Goal: Information Seeking & Learning: Learn about a topic

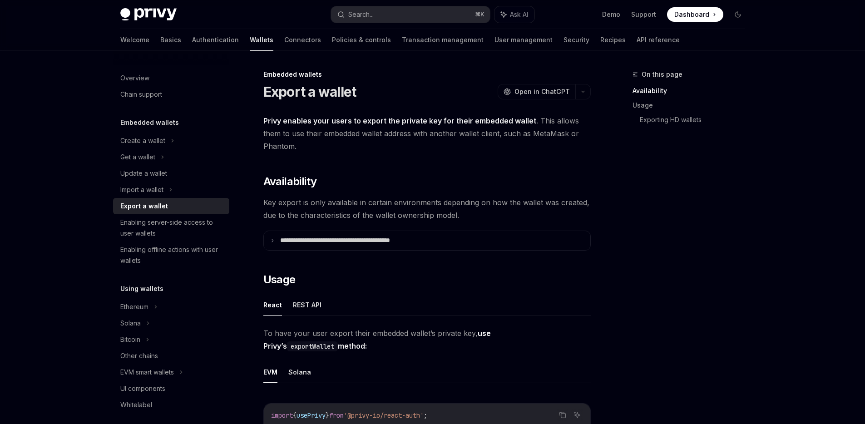
click at [143, 45] on div "Welcome Basics Authentication Wallets Connectors Policies & controls Transactio…" at bounding box center [399, 40] width 559 height 22
click at [160, 45] on link "Basics" at bounding box center [170, 40] width 21 height 22
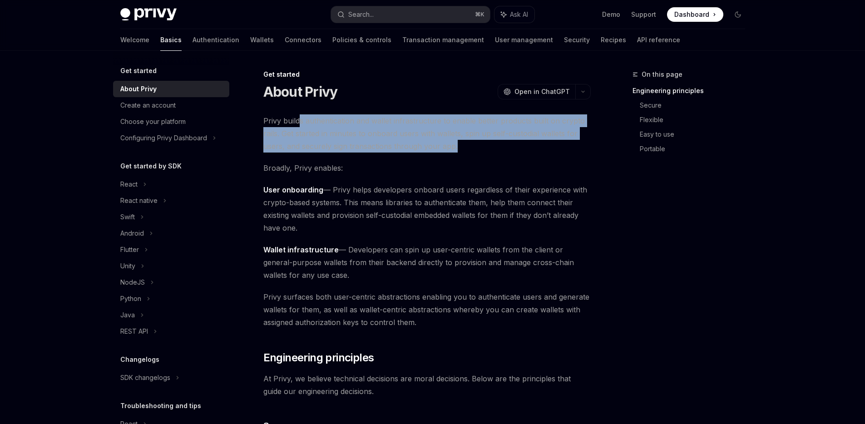
drag, startPoint x: 301, startPoint y: 126, endPoint x: 465, endPoint y: 141, distance: 165.1
click at [465, 141] on span "Privy builds authentication and wallet infrastructure to enable better products…" at bounding box center [426, 133] width 327 height 38
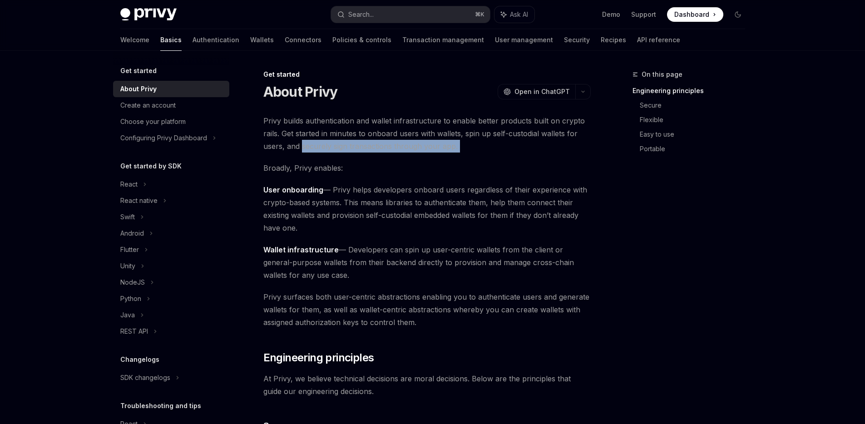
drag, startPoint x: 465, startPoint y: 141, endPoint x: 312, endPoint y: 142, distance: 152.6
click at [312, 142] on span "Privy builds authentication and wallet infrastructure to enable better products…" at bounding box center [426, 133] width 327 height 38
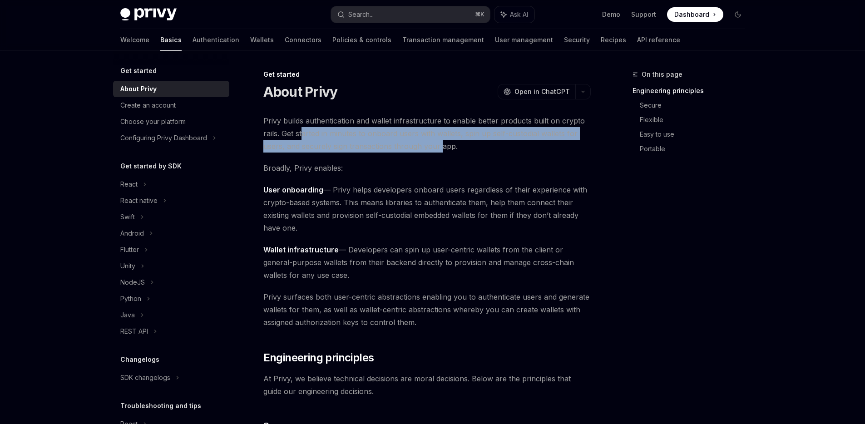
drag, startPoint x: 302, startPoint y: 134, endPoint x: 438, endPoint y: 148, distance: 137.3
click at [438, 148] on span "Privy builds authentication and wallet infrastructure to enable better products…" at bounding box center [426, 133] width 327 height 38
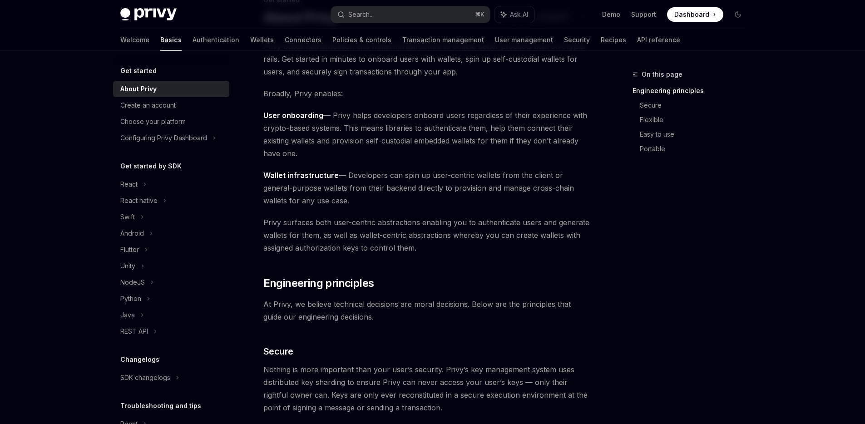
scroll to position [80, 0]
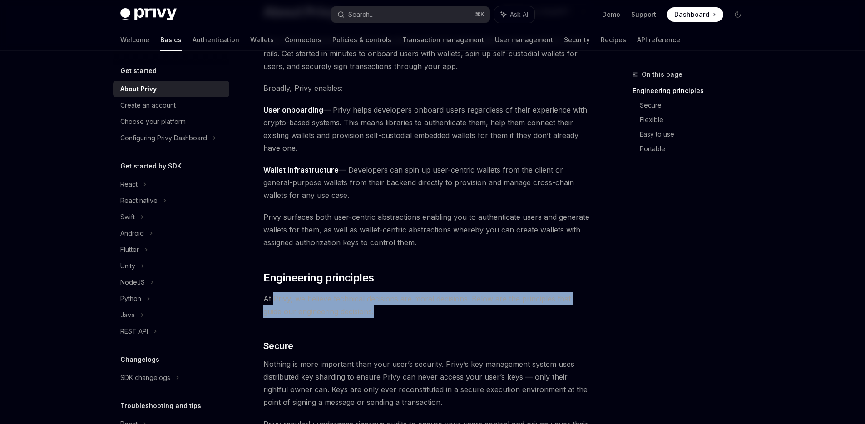
drag, startPoint x: 359, startPoint y: 307, endPoint x: 273, endPoint y: 297, distance: 86.9
click at [273, 297] on span "At Privy, we believe technical decisions are moral decisions. Below are the pri…" at bounding box center [426, 304] width 327 height 25
drag, startPoint x: 273, startPoint y: 297, endPoint x: 372, endPoint y: 312, distance: 100.0
click at [372, 312] on span "At Privy, we believe technical decisions are moral decisions. Below are the pri…" at bounding box center [426, 304] width 327 height 25
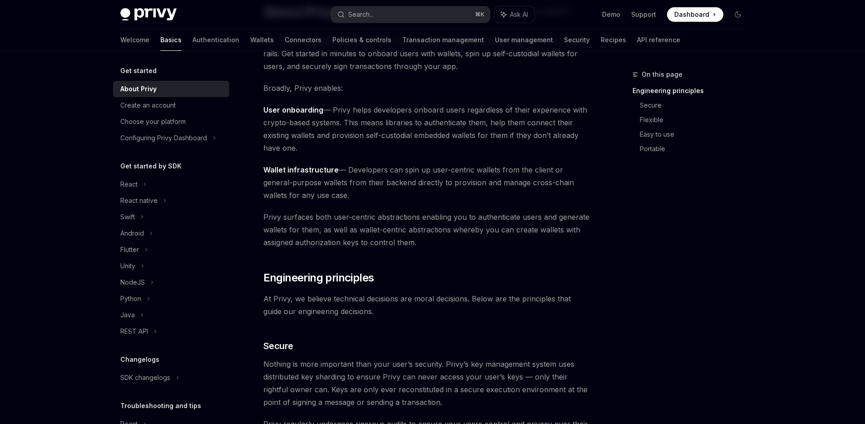
click at [372, 312] on span "At Privy, we believe technical decisions are moral decisions. Below are the pri…" at bounding box center [426, 304] width 327 height 25
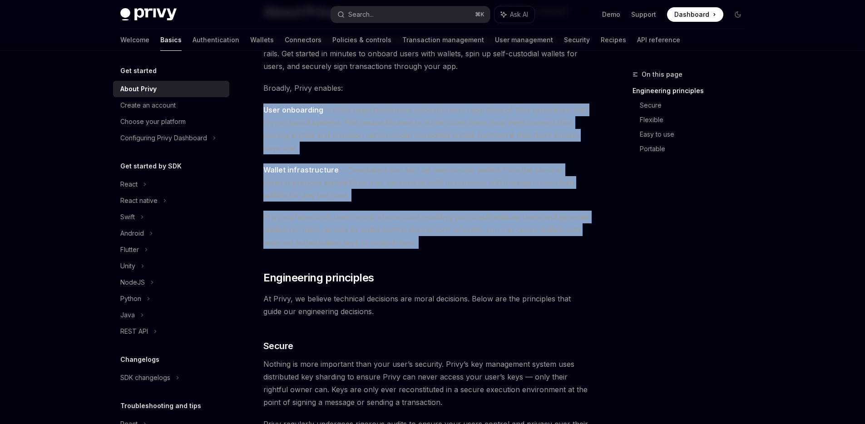
drag, startPoint x: 252, startPoint y: 109, endPoint x: 455, endPoint y: 257, distance: 251.6
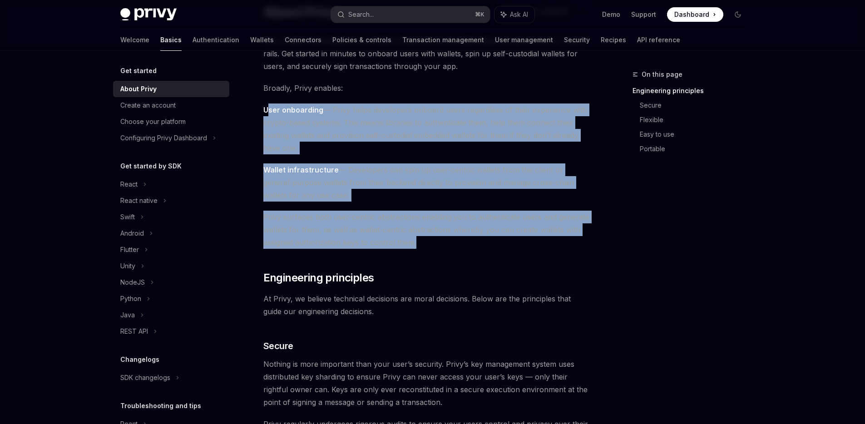
drag, startPoint x: 449, startPoint y: 247, endPoint x: 266, endPoint y: 112, distance: 227.1
click at [266, 112] on strong "User onboarding" at bounding box center [293, 109] width 60 height 9
drag, startPoint x: 266, startPoint y: 111, endPoint x: 465, endPoint y: 237, distance: 236.0
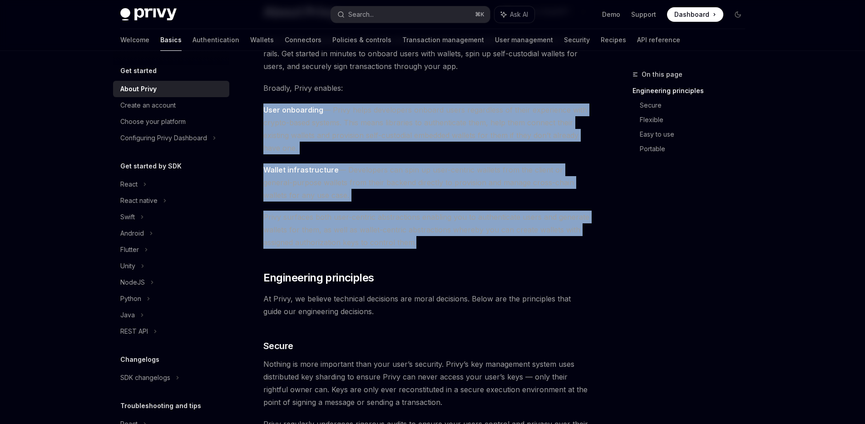
click at [465, 237] on span "Privy surfaces both user-centric abstractions enabling you to authenticate user…" at bounding box center [426, 230] width 327 height 38
drag, startPoint x: 465, startPoint y: 237, endPoint x: 264, endPoint y: 104, distance: 241.3
click at [264, 104] on span "User onboarding — Privy helps developers onboard users regardless of their expe…" at bounding box center [426, 129] width 327 height 51
drag, startPoint x: 278, startPoint y: 90, endPoint x: 455, endPoint y: 249, distance: 238.3
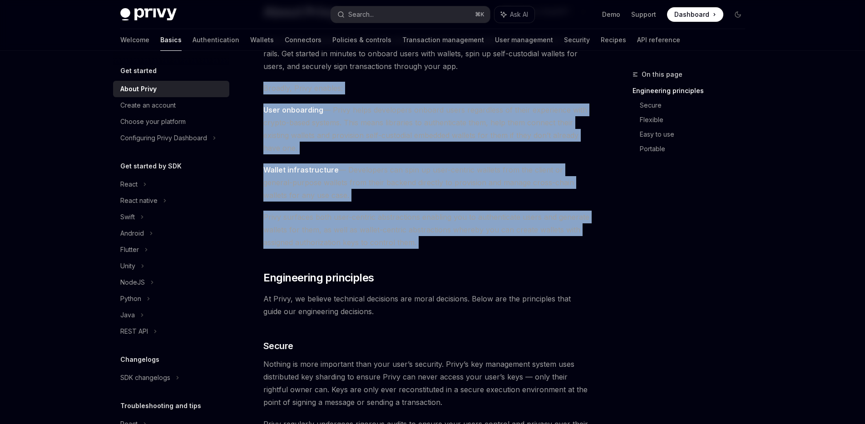
drag, startPoint x: 415, startPoint y: 210, endPoint x: 278, endPoint y: 89, distance: 183.0
drag, startPoint x: 278, startPoint y: 89, endPoint x: 289, endPoint y: 91, distance: 11.1
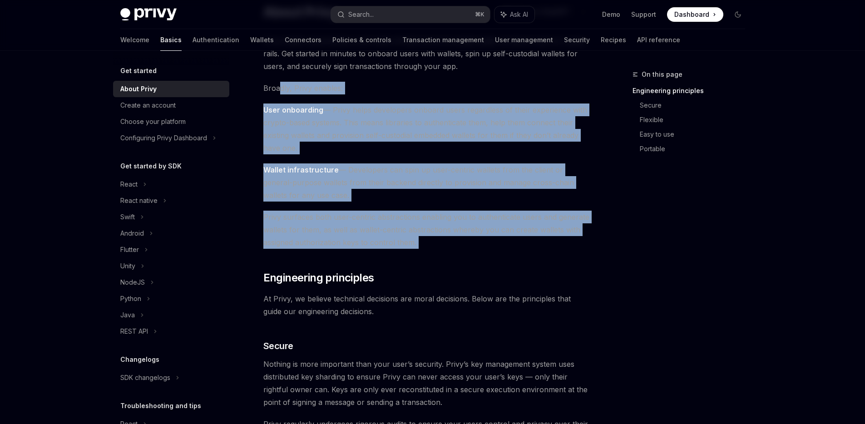
click at [281, 91] on span "Broadly, Privy enables:" at bounding box center [426, 88] width 327 height 13
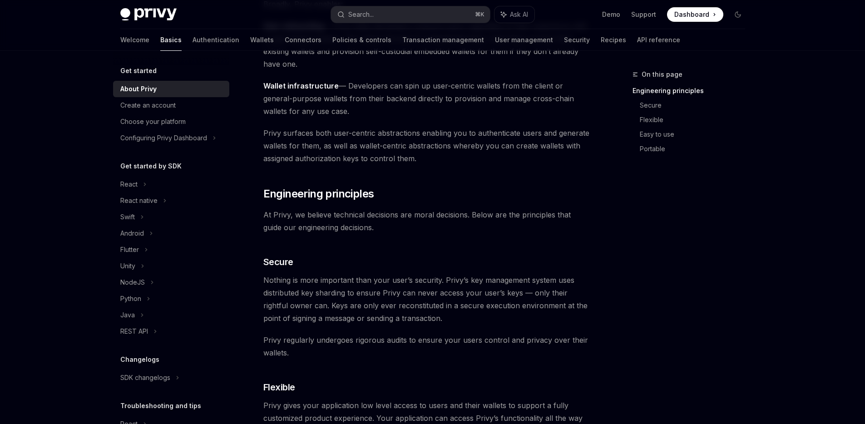
scroll to position [0, 0]
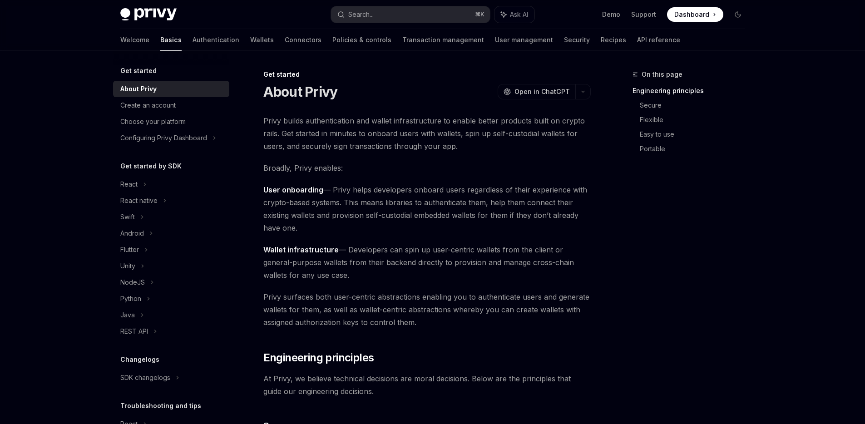
click at [163, 15] on img at bounding box center [148, 14] width 56 height 13
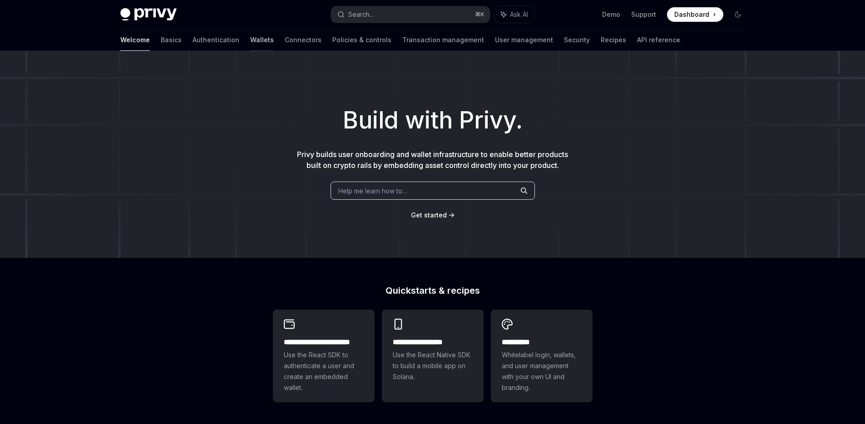
click at [250, 41] on link "Wallets" at bounding box center [262, 40] width 24 height 22
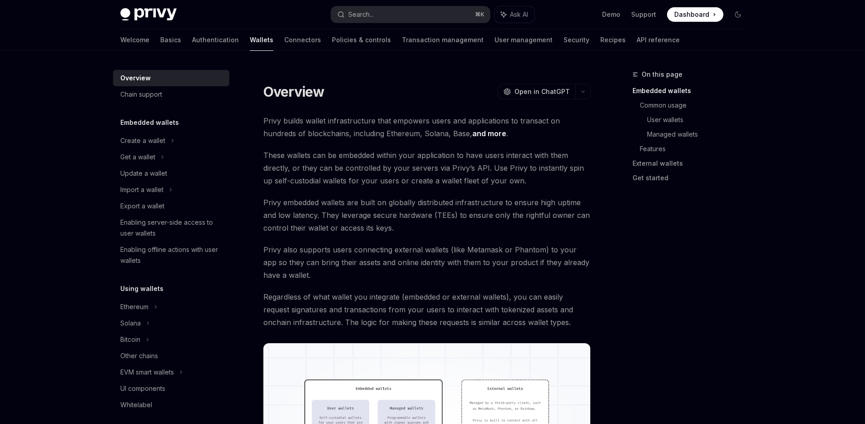
scroll to position [2, 0]
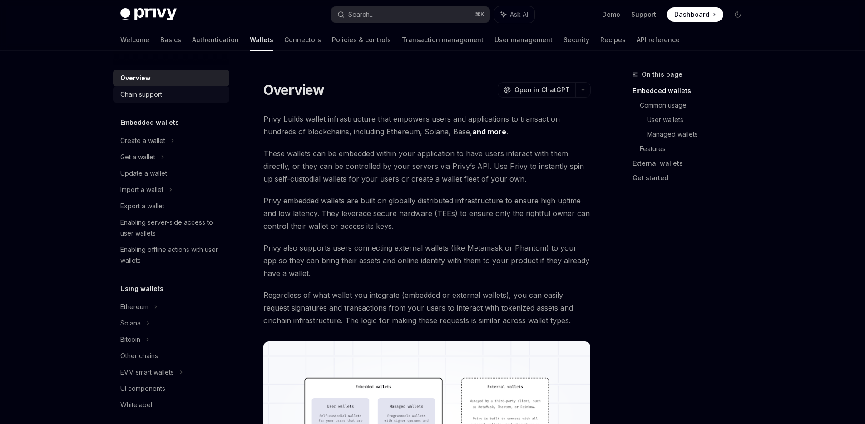
click at [165, 94] on div "Chain support" at bounding box center [172, 94] width 104 height 11
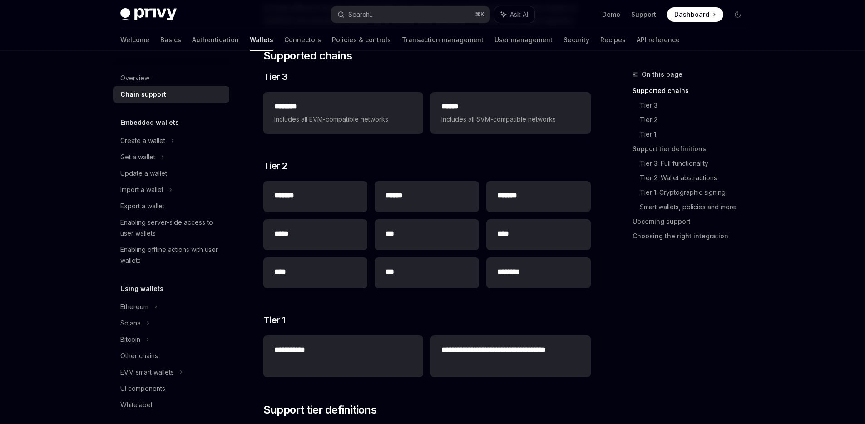
scroll to position [126, 0]
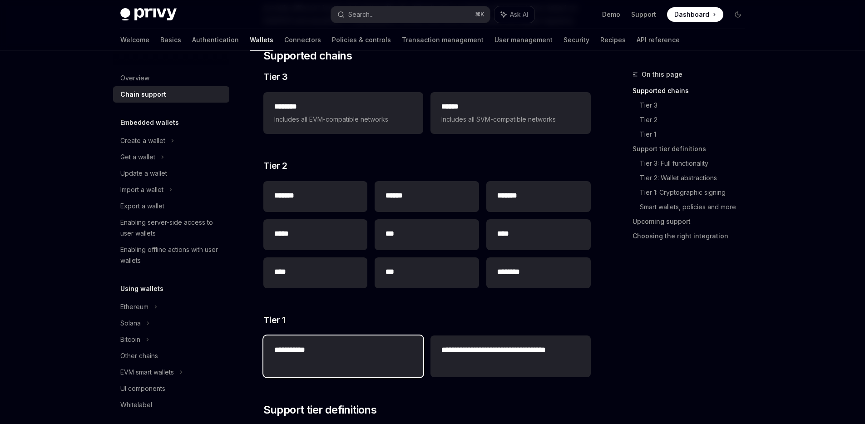
click at [382, 340] on div "**********" at bounding box center [343, 351] width 160 height 31
click at [296, 352] on h2 "**********" at bounding box center [343, 350] width 138 height 11
click at [332, 351] on h2 "**********" at bounding box center [343, 350] width 138 height 11
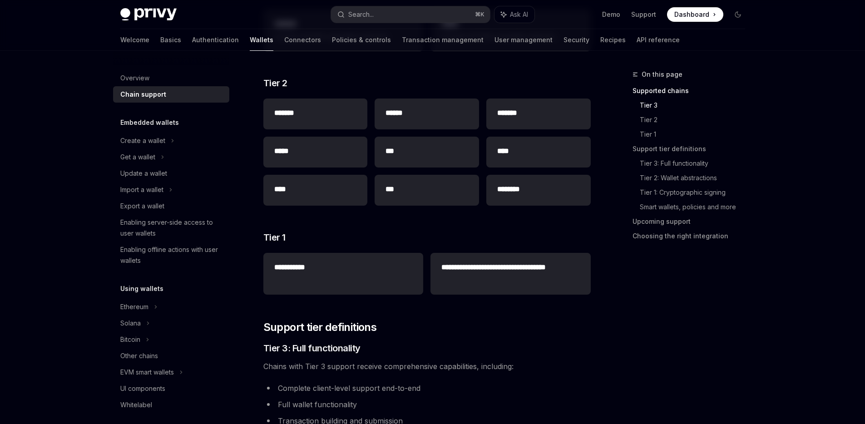
scroll to position [0, 0]
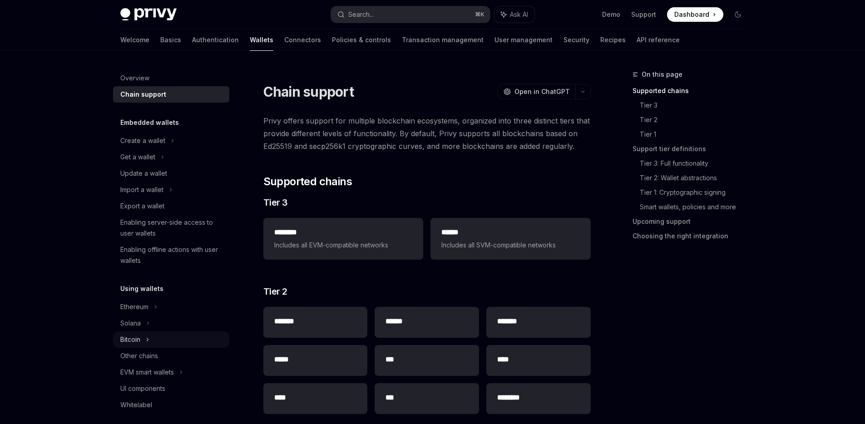
click at [141, 343] on div "Bitcoin" at bounding box center [171, 339] width 116 height 16
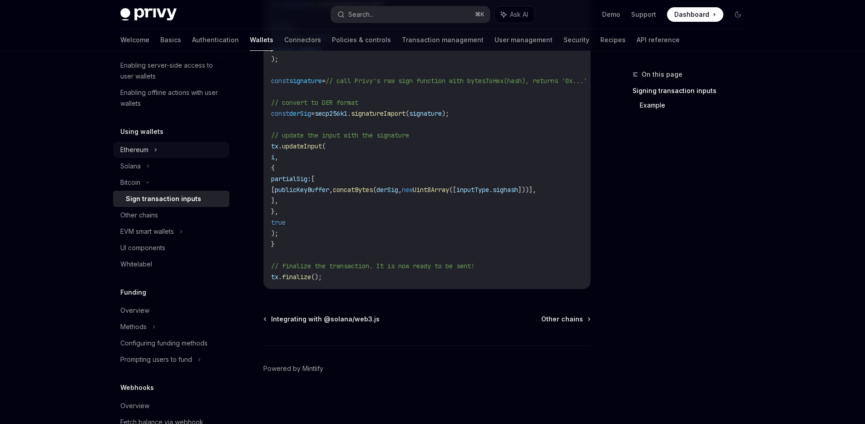
scroll to position [253, 0]
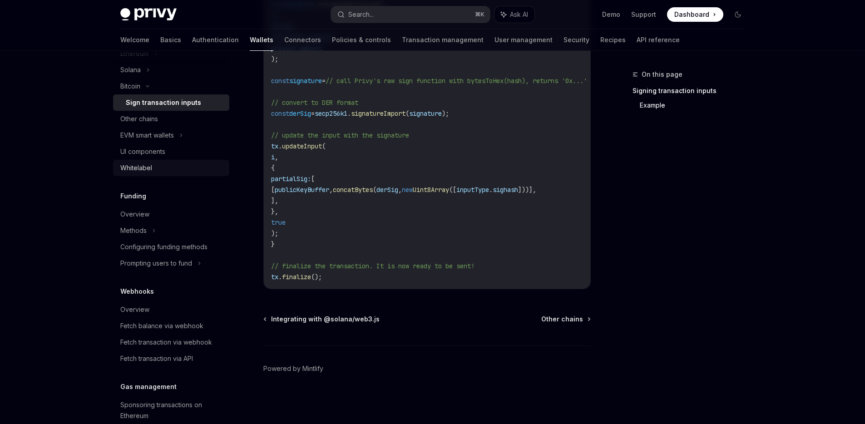
click at [131, 164] on div "Whitelabel" at bounding box center [136, 168] width 32 height 11
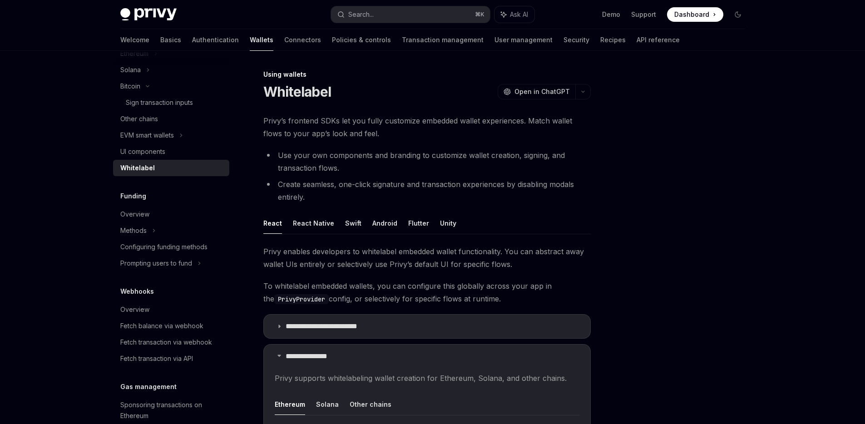
click at [150, 169] on div "Whitelabel" at bounding box center [137, 168] width 35 height 11
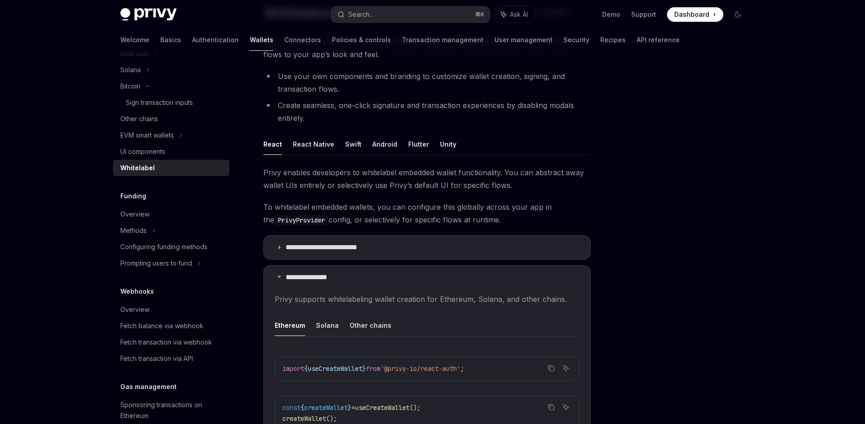
scroll to position [96, 0]
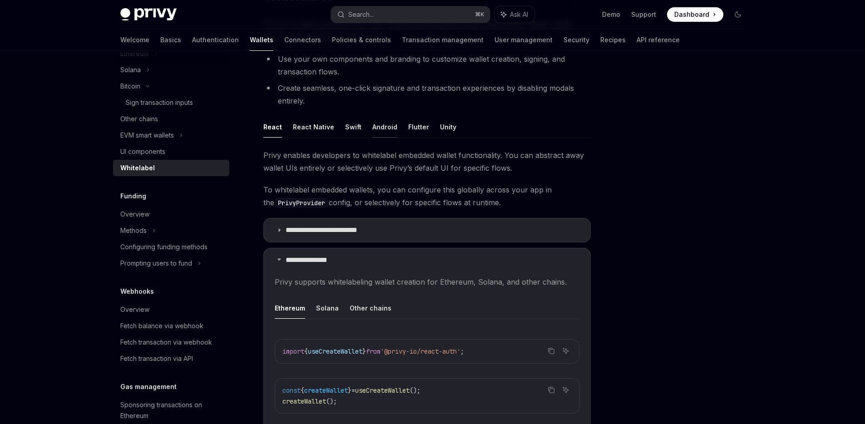
click at [378, 133] on button "Android" at bounding box center [384, 126] width 25 height 21
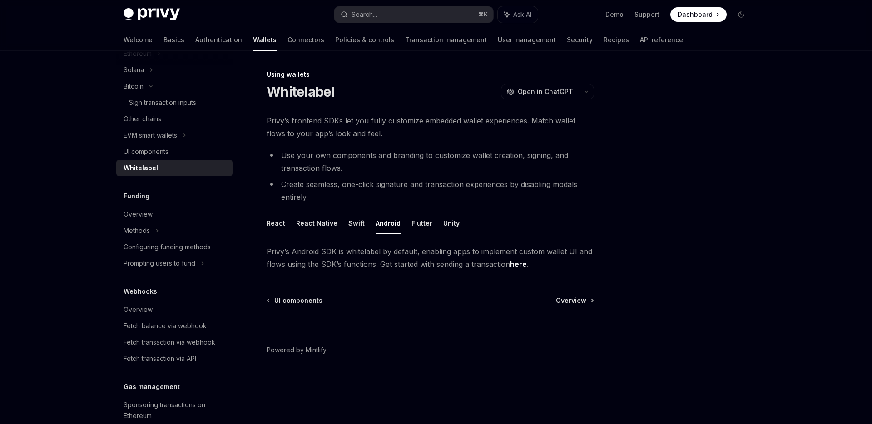
click at [515, 266] on link "here" at bounding box center [518, 265] width 17 height 10
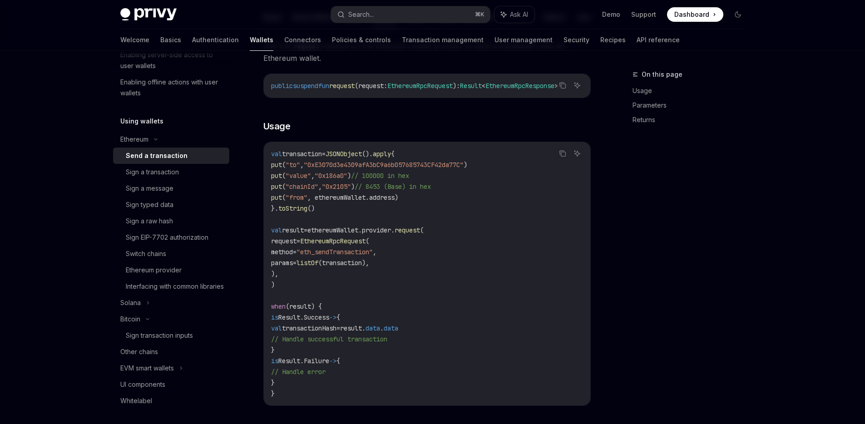
scroll to position [109, 0]
click at [185, 287] on div "Interfacing with common libraries" at bounding box center [175, 286] width 98 height 11
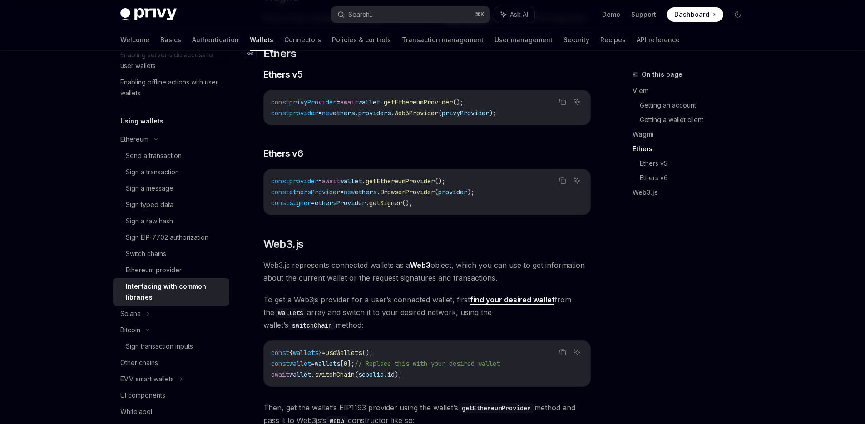
scroll to position [934, 0]
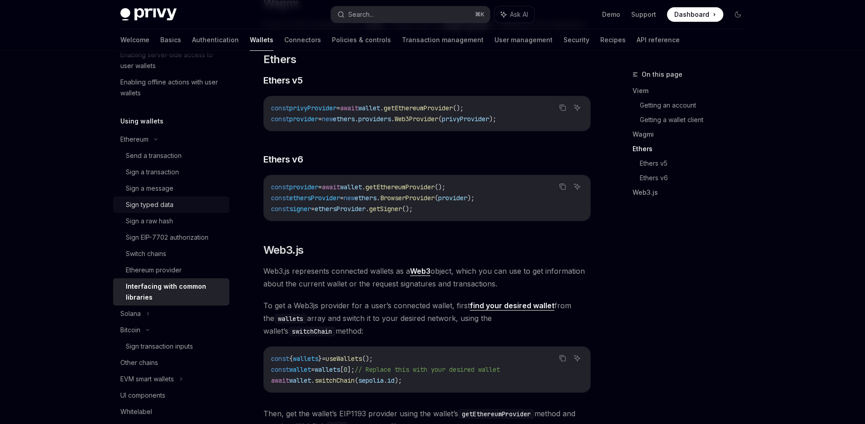
click at [203, 200] on div "Sign typed data" at bounding box center [175, 204] width 98 height 11
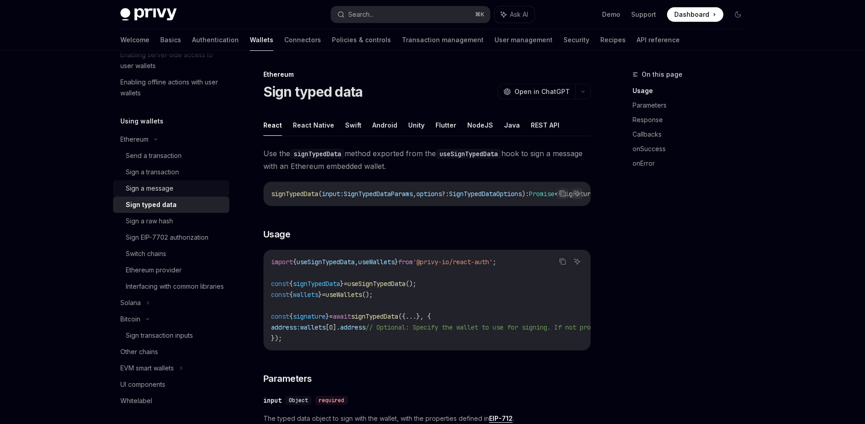
click at [190, 191] on div "Sign a message" at bounding box center [175, 188] width 98 height 11
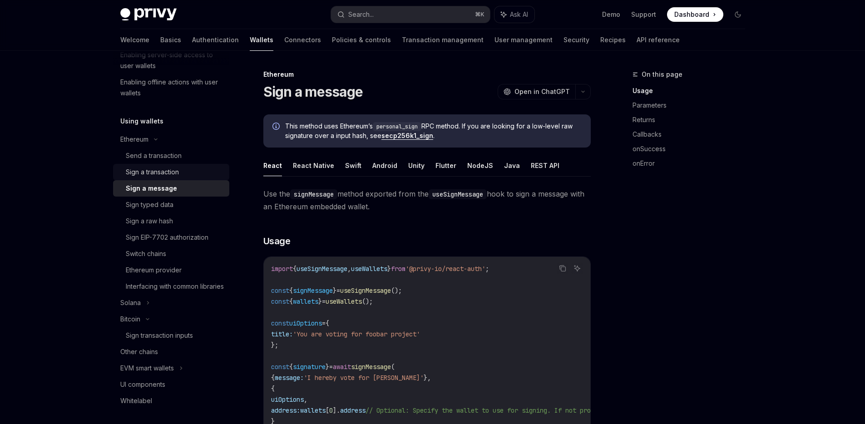
click at [143, 170] on div "Sign a transaction" at bounding box center [152, 172] width 53 height 11
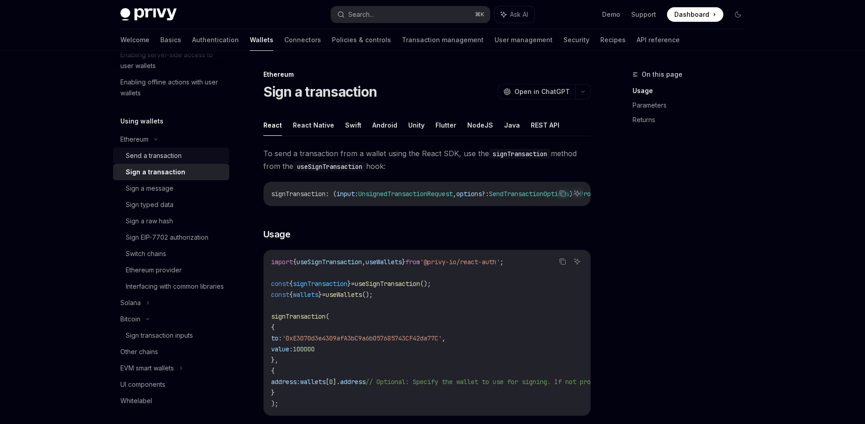
click at [154, 151] on div "Send a transaction" at bounding box center [154, 155] width 56 height 11
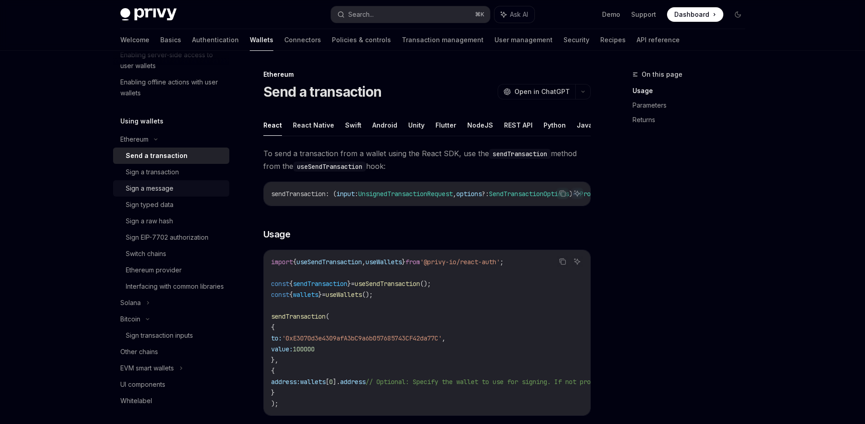
click at [145, 192] on div "Sign a message" at bounding box center [150, 188] width 48 height 11
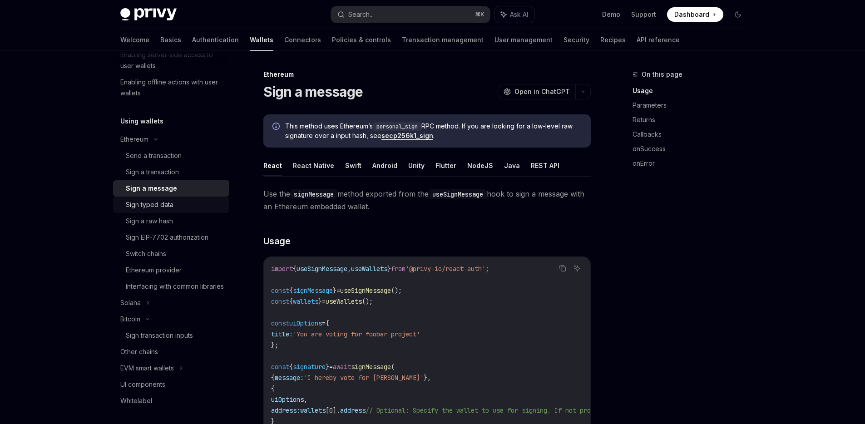
click at [146, 208] on div "Sign typed data" at bounding box center [150, 204] width 48 height 11
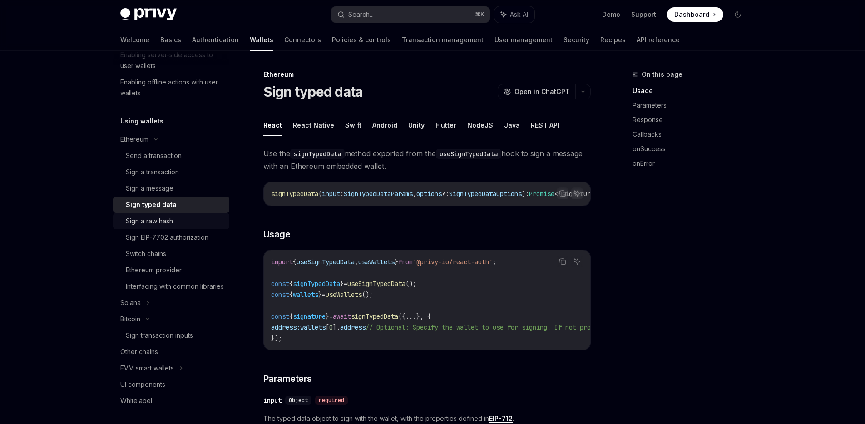
click at [148, 221] on div "Sign a raw hash" at bounding box center [149, 221] width 47 height 11
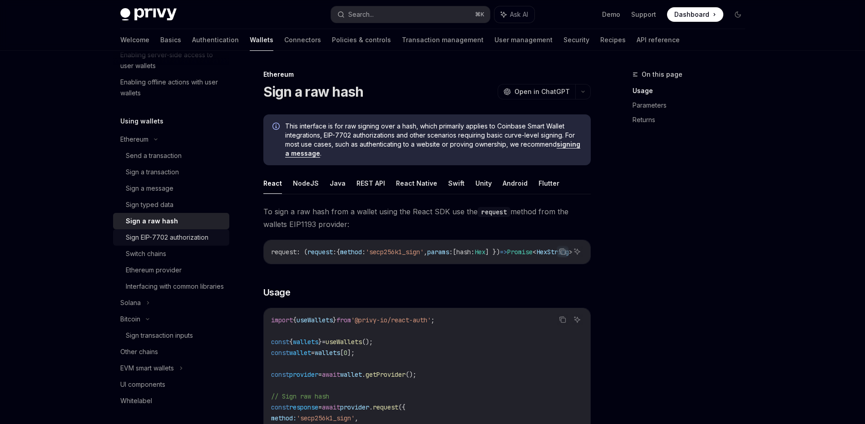
click at [148, 235] on div "Sign EIP-7702 authorization" at bounding box center [167, 237] width 83 height 11
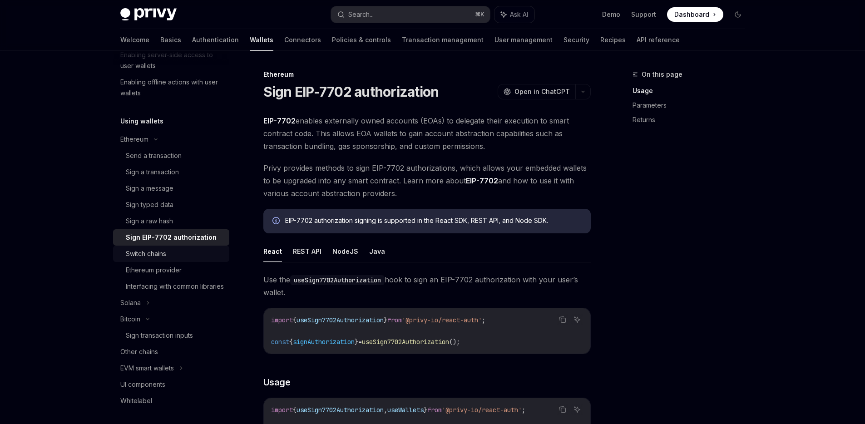
click at [148, 253] on div "Switch chains" at bounding box center [146, 253] width 40 height 11
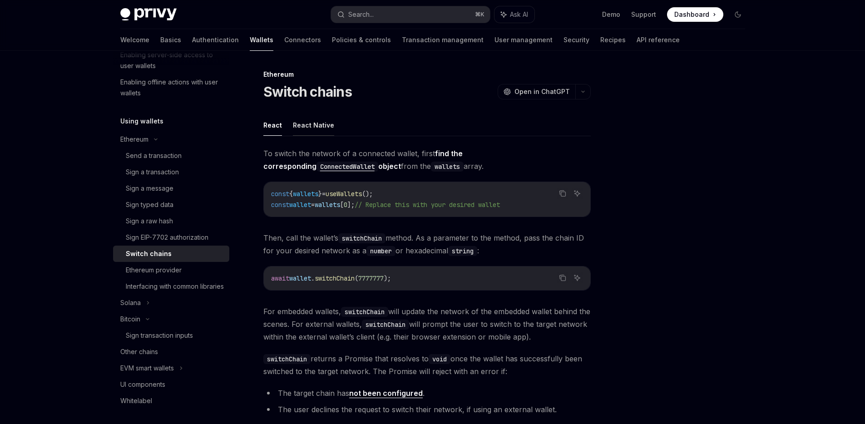
click at [317, 133] on button "React Native" at bounding box center [313, 124] width 41 height 21
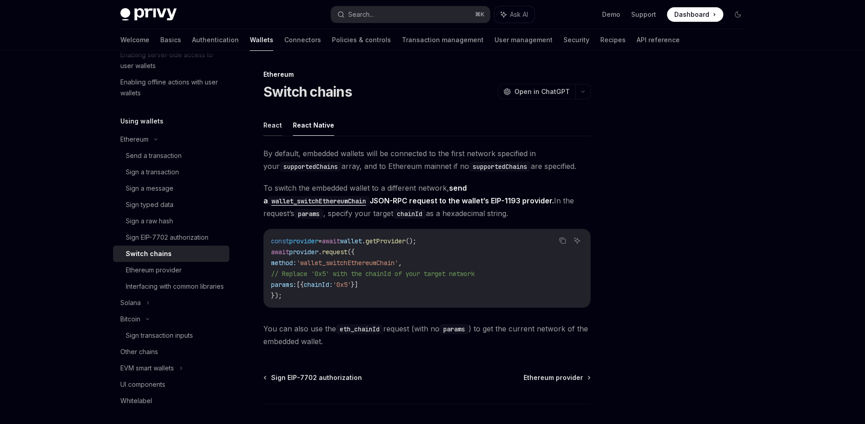
click at [270, 129] on button "React" at bounding box center [272, 124] width 19 height 21
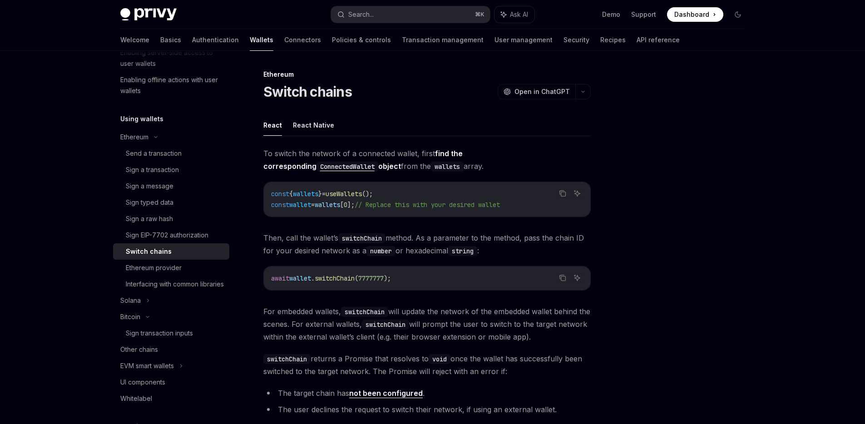
scroll to position [172, 0]
click at [157, 133] on icon at bounding box center [155, 135] width 11 height 4
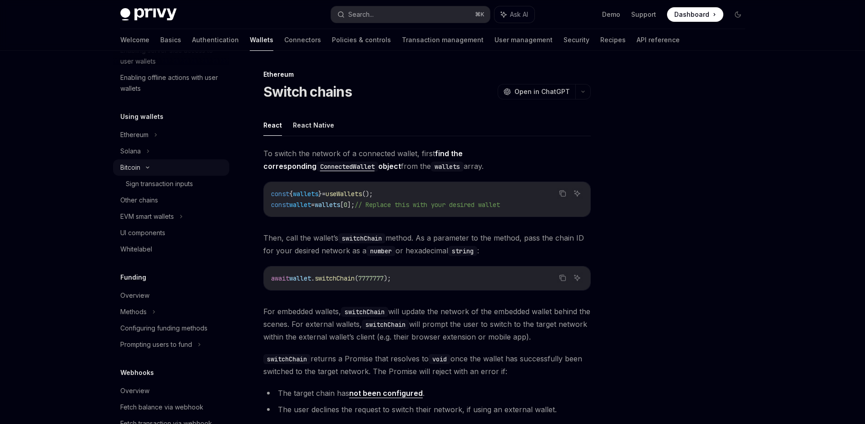
click at [148, 173] on div "Bitcoin" at bounding box center [171, 167] width 116 height 16
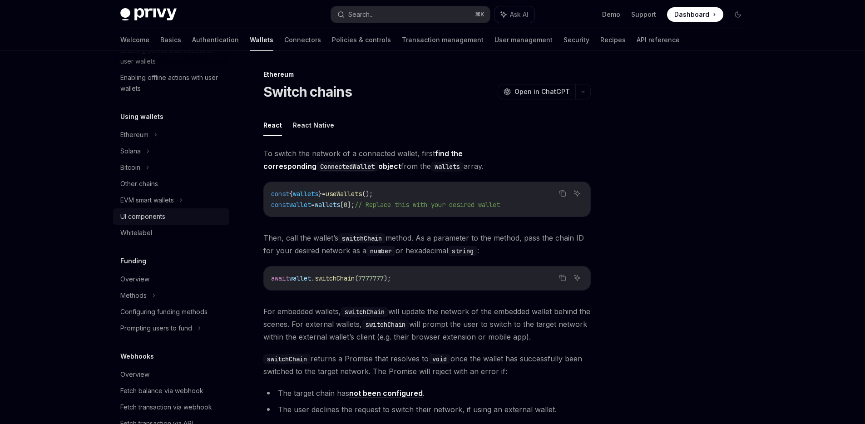
click at [142, 211] on div "UI components" at bounding box center [142, 216] width 45 height 11
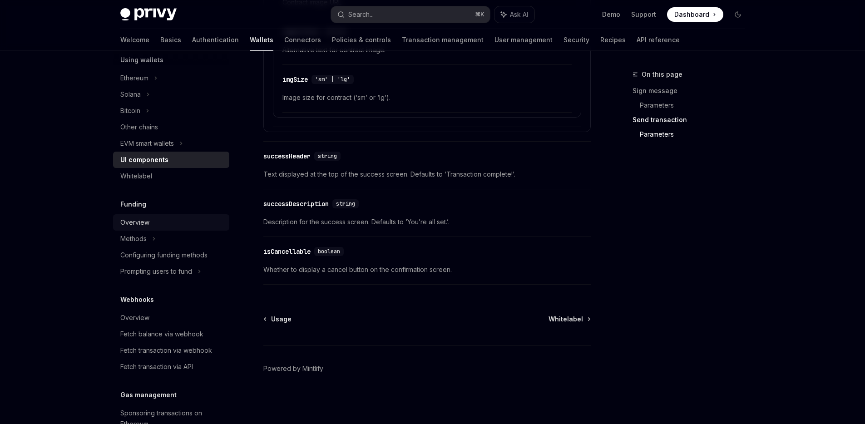
scroll to position [249, 0]
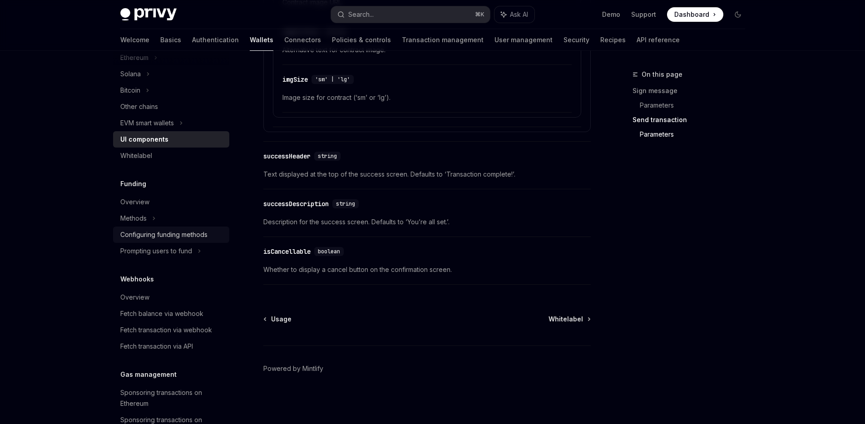
click at [161, 234] on div "Configuring funding methods" at bounding box center [163, 234] width 87 height 11
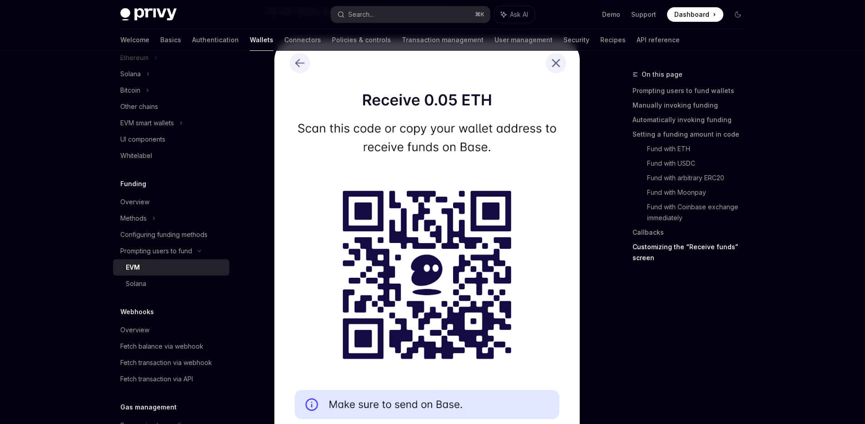
scroll to position [2968, 0]
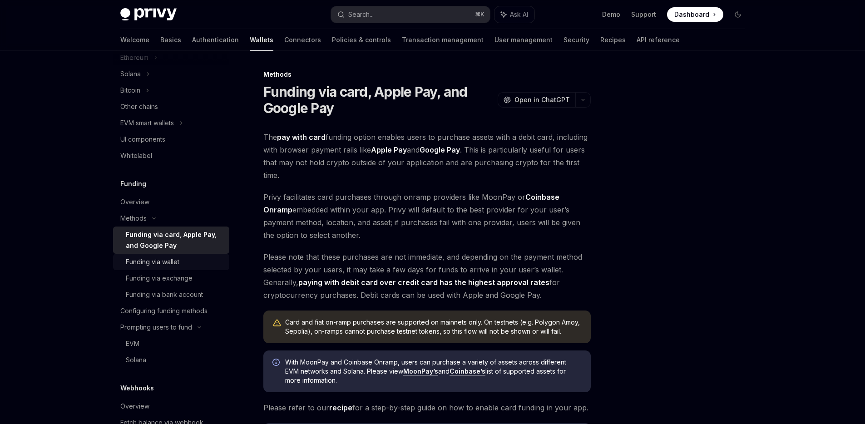
click at [178, 258] on div "Funding via wallet" at bounding box center [153, 262] width 54 height 11
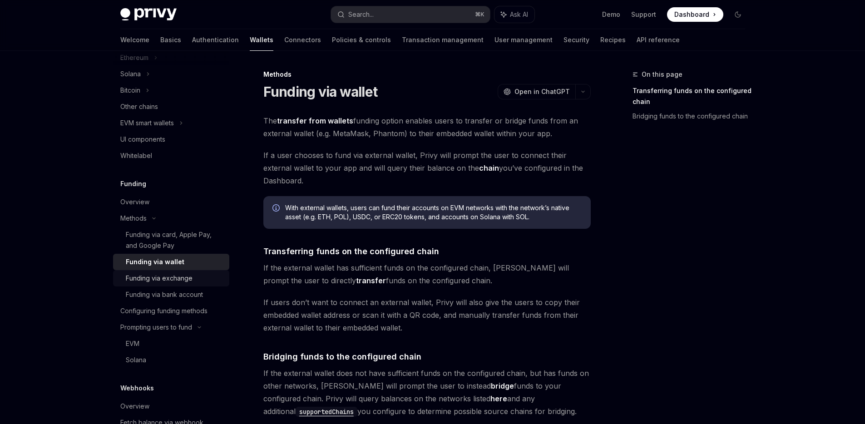
click at [174, 277] on div "Funding via exchange" at bounding box center [159, 278] width 67 height 11
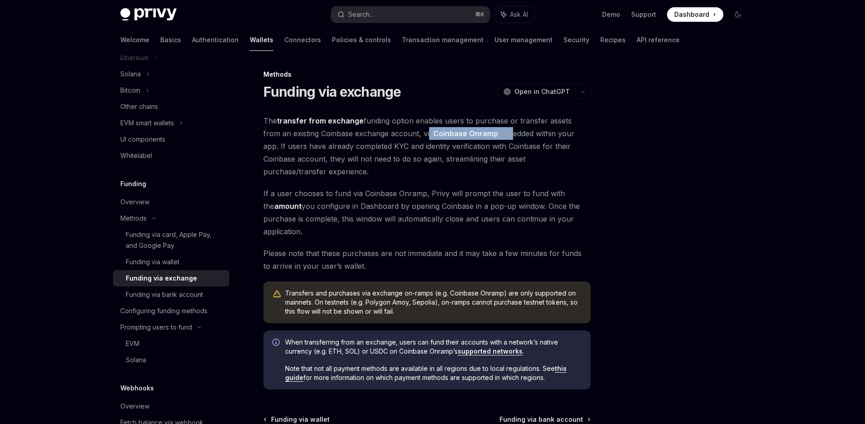
drag, startPoint x: 406, startPoint y: 135, endPoint x: 494, endPoint y: 136, distance: 87.6
click at [494, 136] on span "The transfer from exchange funding option enables users to purchase or transfer…" at bounding box center [426, 146] width 327 height 64
drag, startPoint x: 410, startPoint y: 132, endPoint x: 504, endPoint y: 130, distance: 93.6
click at [490, 131] on span "The transfer from exchange funding option enables users to purchase or transfer…" at bounding box center [426, 146] width 327 height 64
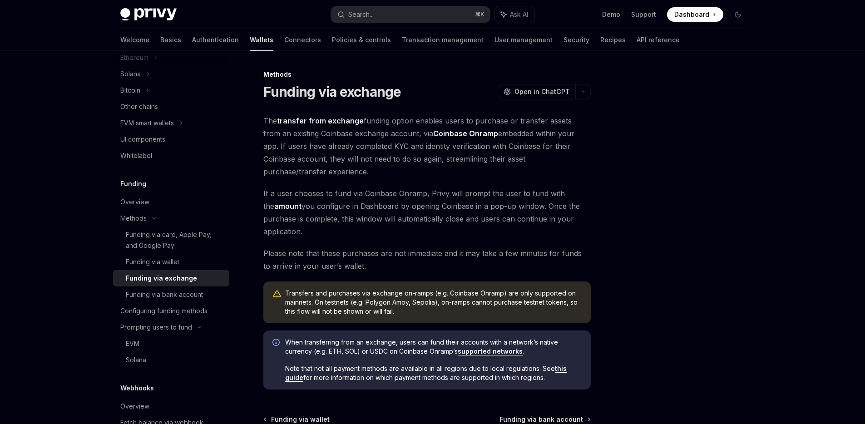
click at [508, 130] on span "The transfer from exchange funding option enables users to purchase or transfer…" at bounding box center [426, 146] width 327 height 64
drag, startPoint x: 509, startPoint y: 130, endPoint x: 393, endPoint y: 133, distance: 115.8
click at [393, 133] on span "The transfer from exchange funding option enables users to purchase or transfer…" at bounding box center [426, 146] width 327 height 64
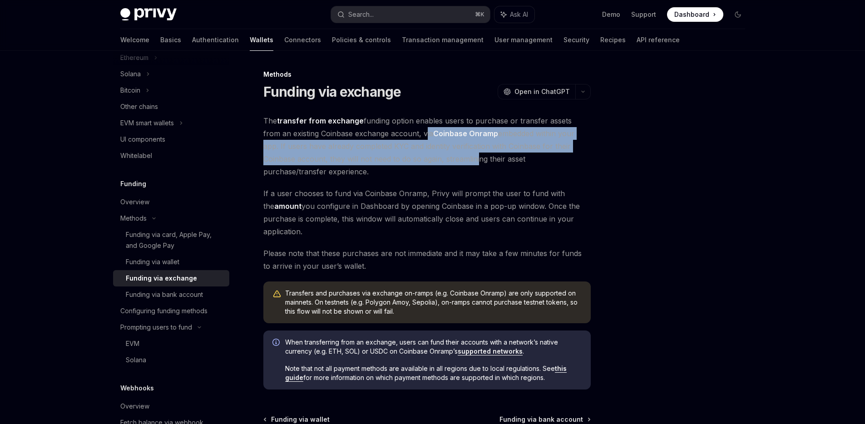
drag, startPoint x: 404, startPoint y: 130, endPoint x: 440, endPoint y: 164, distance: 49.8
click at [440, 164] on span "The transfer from exchange funding option enables users to purchase or transfer…" at bounding box center [426, 146] width 327 height 64
drag, startPoint x: 447, startPoint y: 166, endPoint x: 409, endPoint y: 118, distance: 61.7
click at [409, 118] on span "The transfer from exchange funding option enables users to purchase or transfer…" at bounding box center [426, 146] width 327 height 64
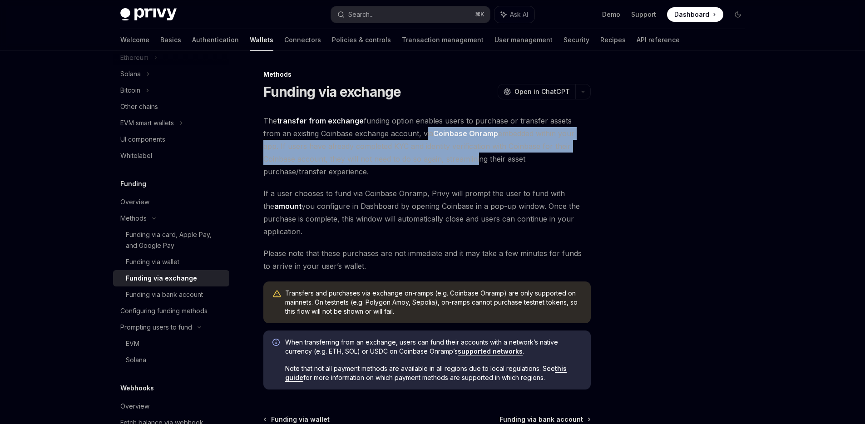
click at [409, 118] on span "The transfer from exchange funding option enables users to purchase or transfer…" at bounding box center [426, 146] width 327 height 64
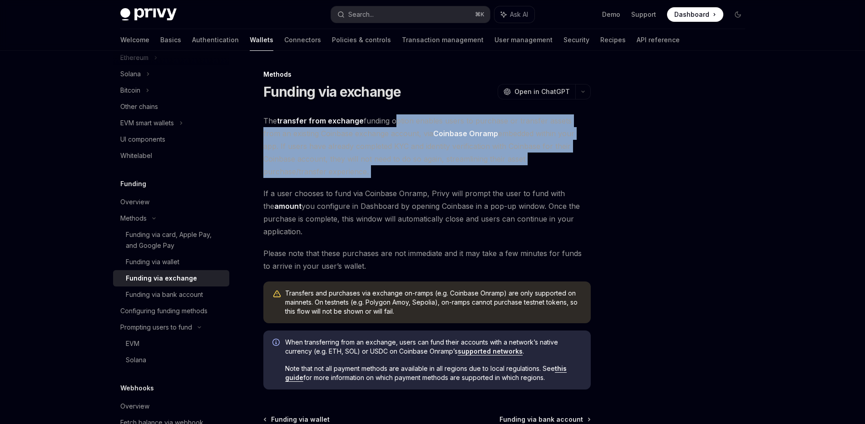
drag, startPoint x: 409, startPoint y: 118, endPoint x: 438, endPoint y: 166, distance: 56.1
click at [438, 166] on span "The transfer from exchange funding option enables users to purchase or transfer…" at bounding box center [426, 146] width 327 height 64
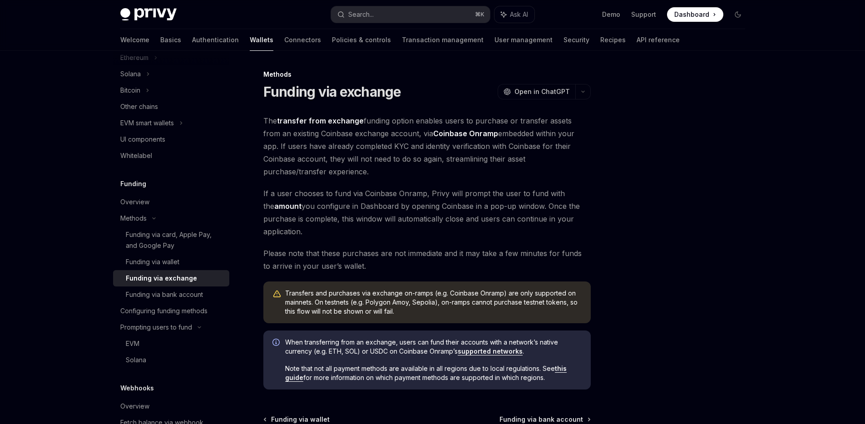
drag, startPoint x: 443, startPoint y: 167, endPoint x: 444, endPoint y: 150, distance: 16.8
click at [443, 167] on span "The transfer from exchange funding option enables users to purchase or transfer…" at bounding box center [426, 146] width 327 height 64
click at [445, 129] on span "The transfer from exchange funding option enables users to purchase or transfer…" at bounding box center [426, 146] width 327 height 64
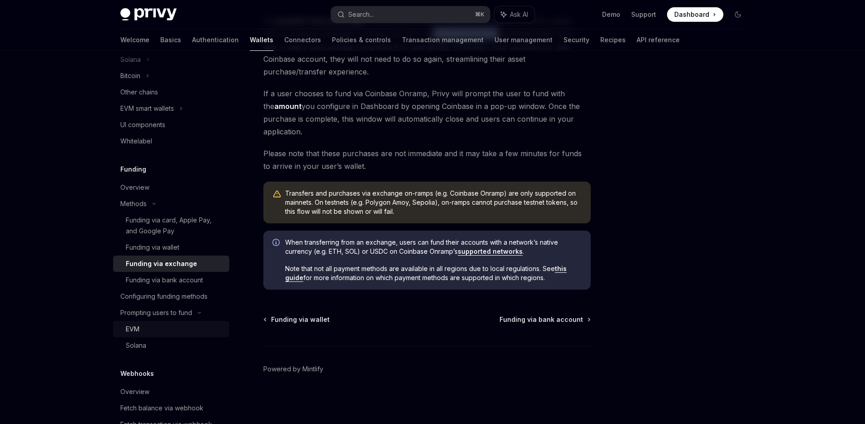
scroll to position [298, 0]
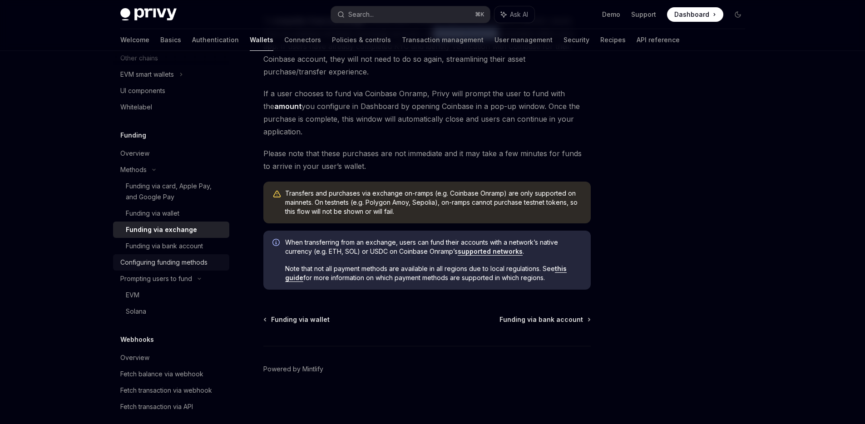
click at [177, 266] on div "Configuring funding methods" at bounding box center [163, 262] width 87 height 11
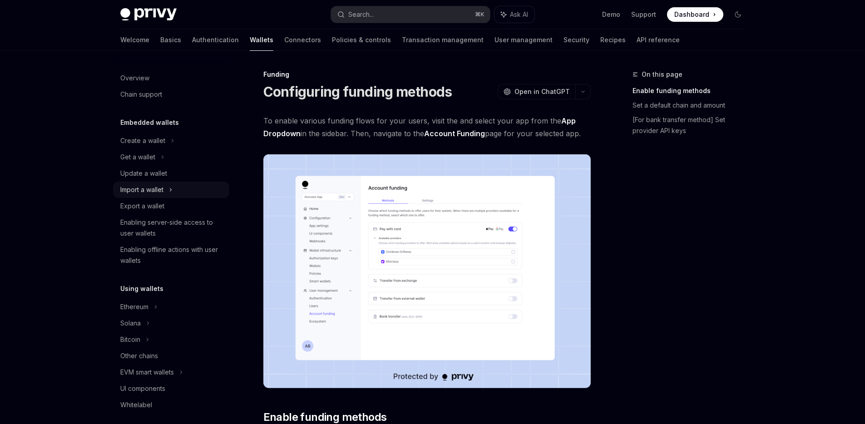
click at [169, 193] on div "Import a wallet" at bounding box center [171, 190] width 116 height 16
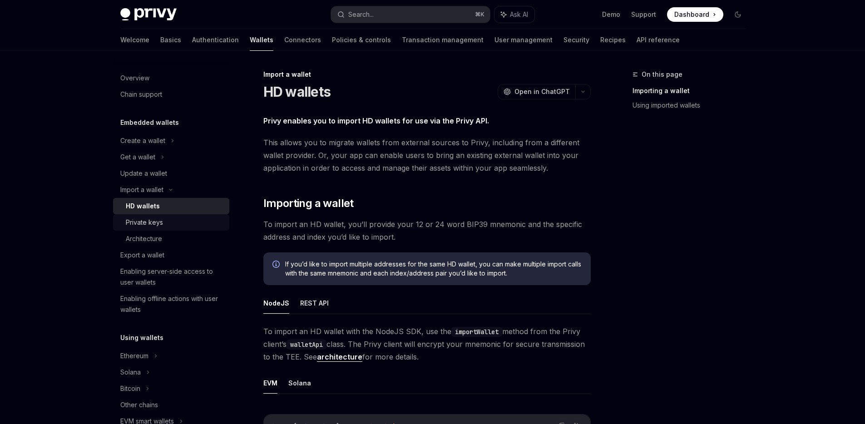
click at [156, 221] on div "Private keys" at bounding box center [144, 222] width 37 height 11
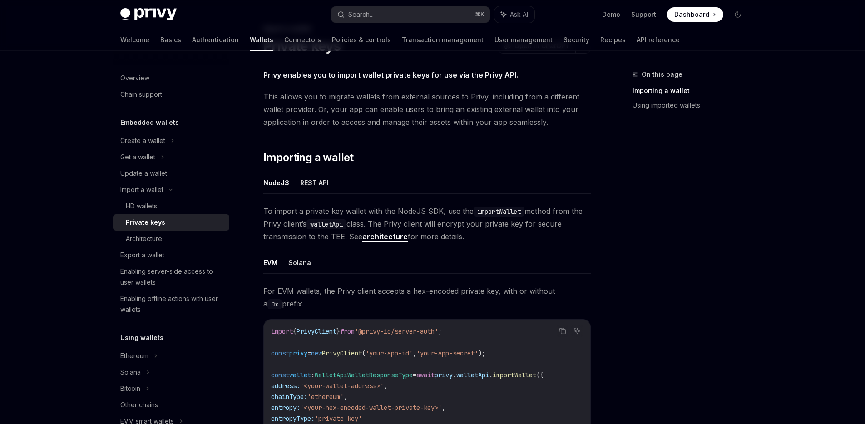
scroll to position [150, 0]
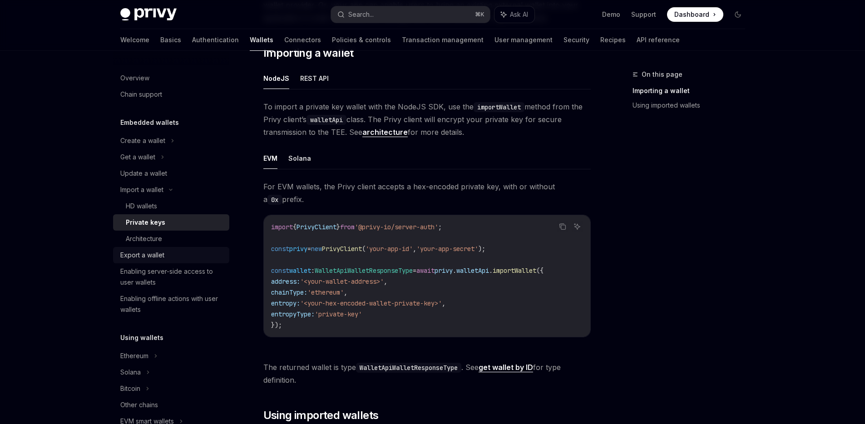
click at [134, 247] on ul "Create a wallet Get a wallet Update a wallet Import a wallet HD wallets Private…" at bounding box center [171, 225] width 116 height 185
click at [143, 216] on link "Private keys" at bounding box center [171, 222] width 116 height 16
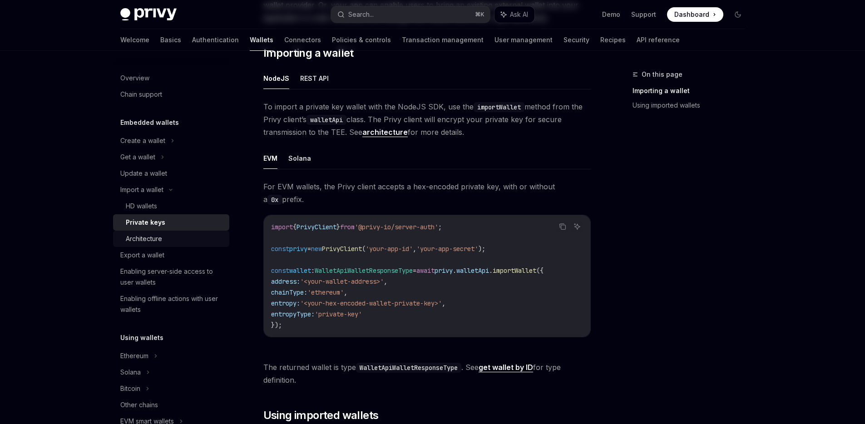
scroll to position [0, 0]
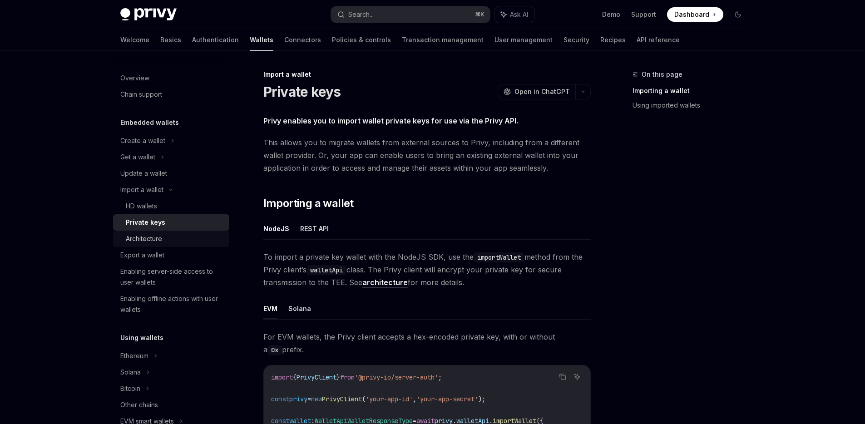
click at [140, 239] on div "Architecture" at bounding box center [144, 238] width 36 height 11
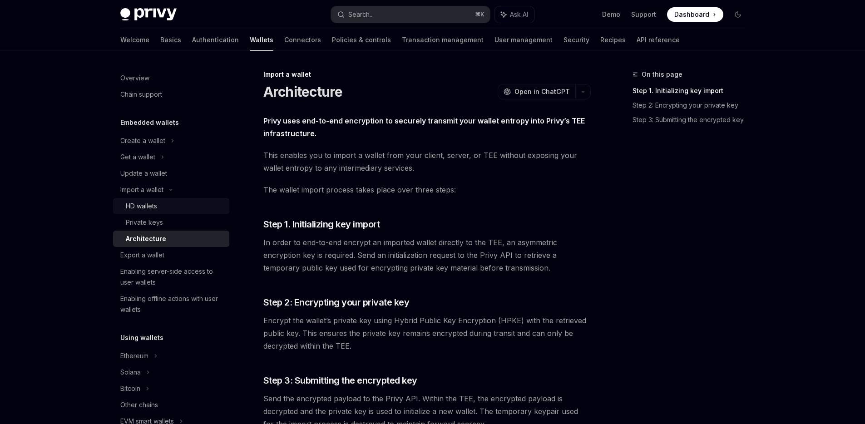
click at [147, 206] on div "HD wallets" at bounding box center [141, 206] width 31 height 11
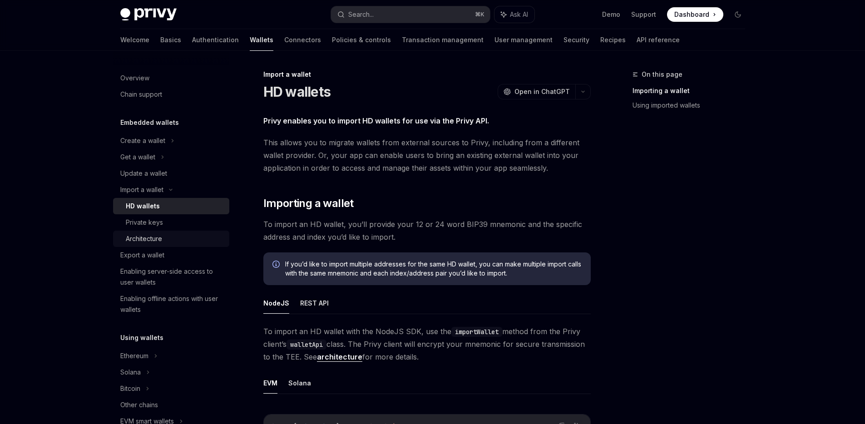
click at [149, 236] on div "Architecture" at bounding box center [144, 238] width 36 height 11
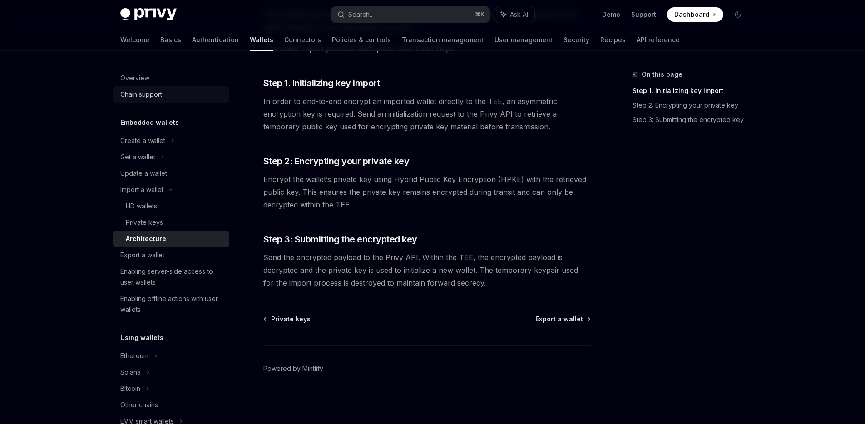
click at [161, 94] on div "Chain support" at bounding box center [141, 94] width 42 height 11
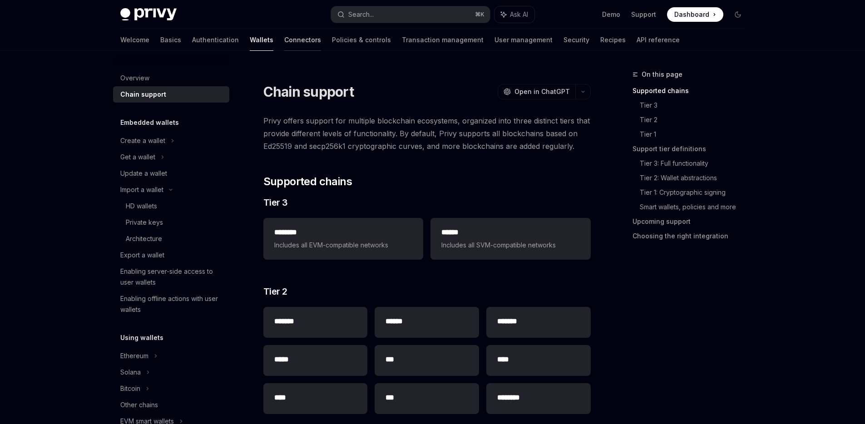
click at [284, 41] on link "Connectors" at bounding box center [302, 40] width 37 height 22
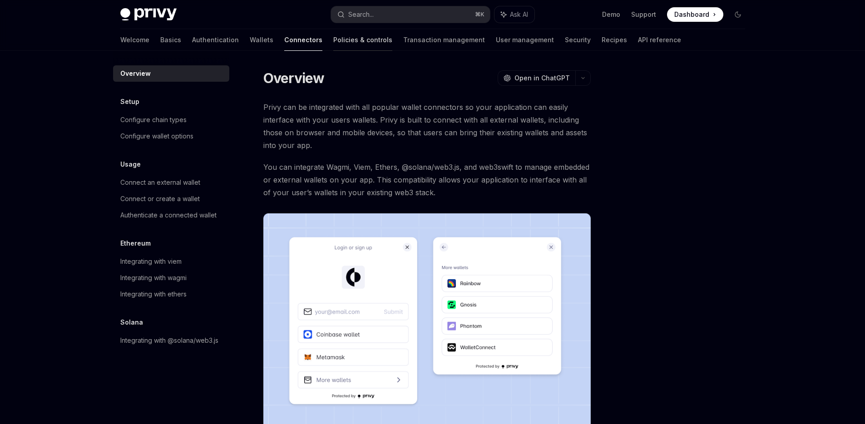
click at [333, 42] on link "Policies & controls" at bounding box center [362, 40] width 59 height 22
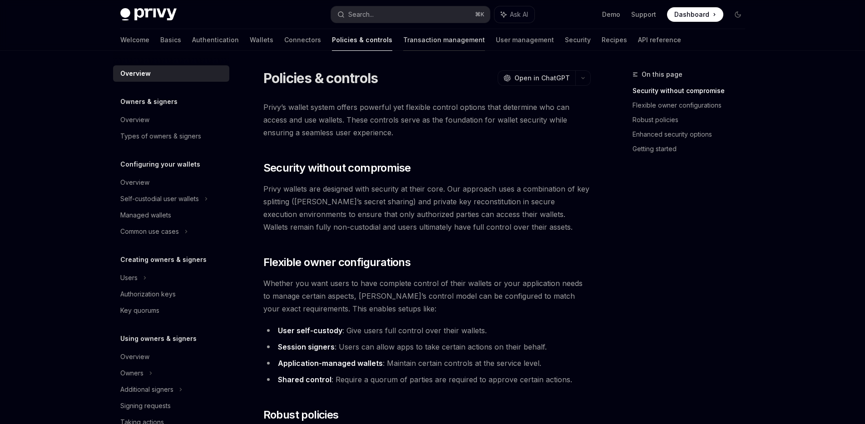
click at [403, 41] on link "Transaction management" at bounding box center [444, 40] width 82 height 22
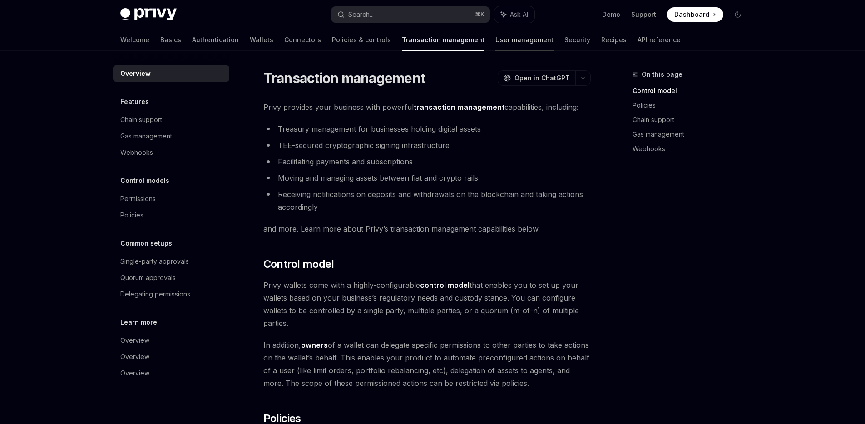
click at [495, 40] on link "User management" at bounding box center [524, 40] width 58 height 22
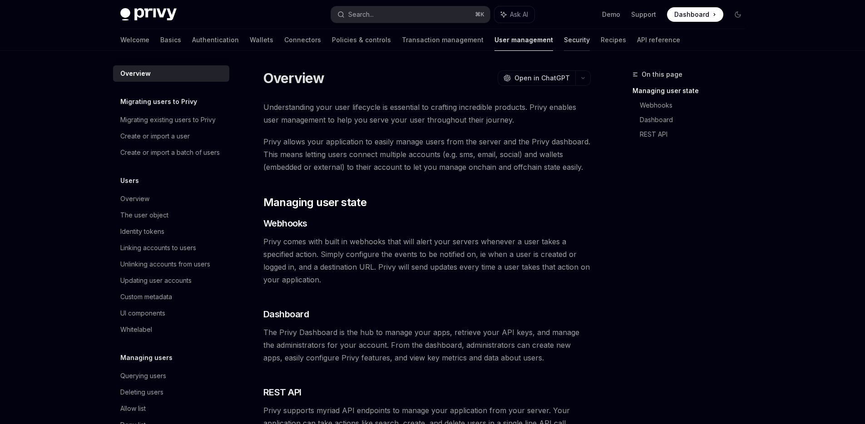
click at [564, 40] on link "Security" at bounding box center [577, 40] width 26 height 22
type textarea "*"
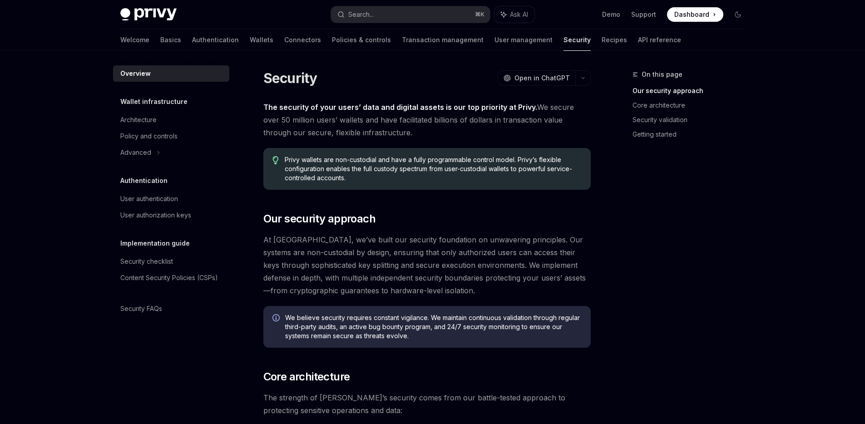
click at [152, 5] on div "Privy Docs home page Search... ⌘ K Ask AI Demo Support Dashboard Dashboard Sear…" at bounding box center [432, 14] width 625 height 29
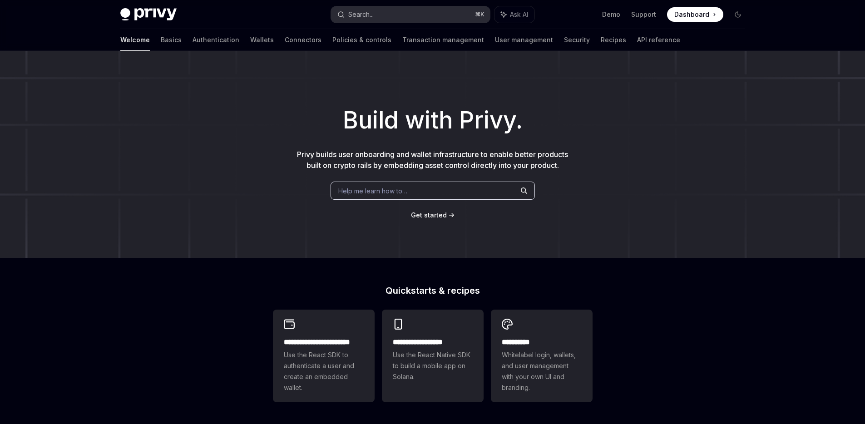
click at [362, 12] on div "Search..." at bounding box center [360, 14] width 25 height 11
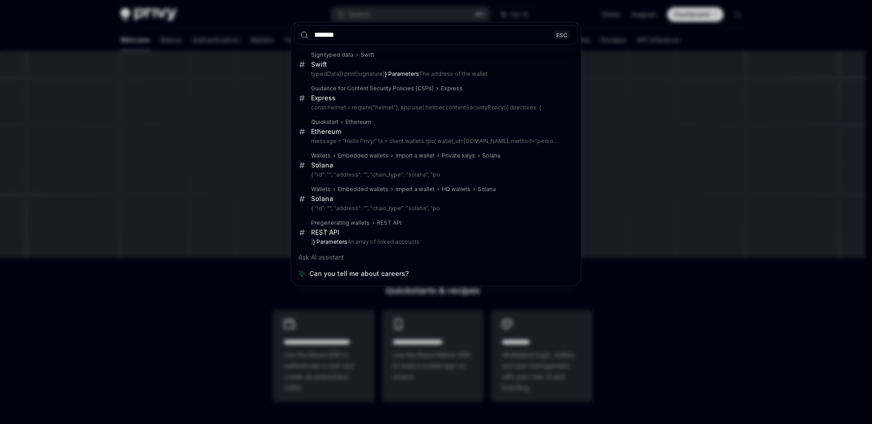
type input "*******"
